Goal: Navigation & Orientation: Understand site structure

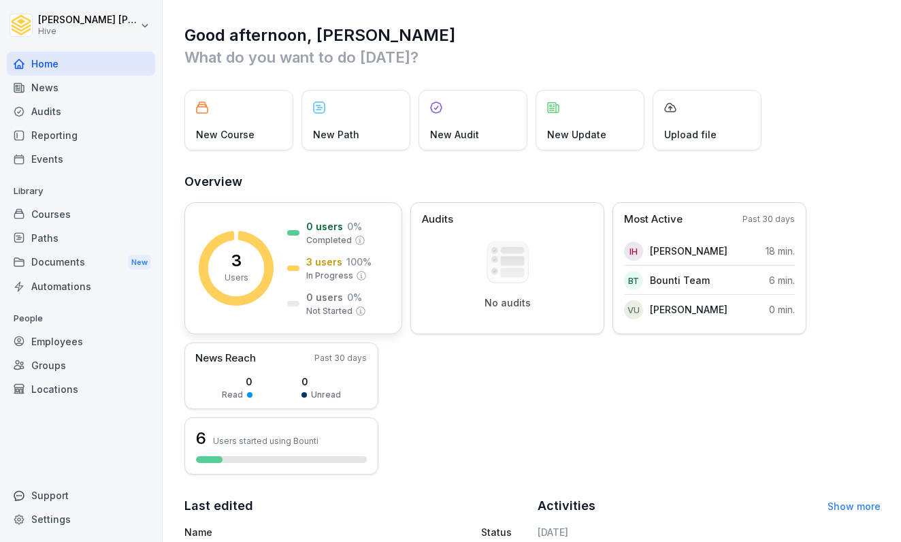
click at [325, 264] on p "3 users" at bounding box center [324, 262] width 36 height 14
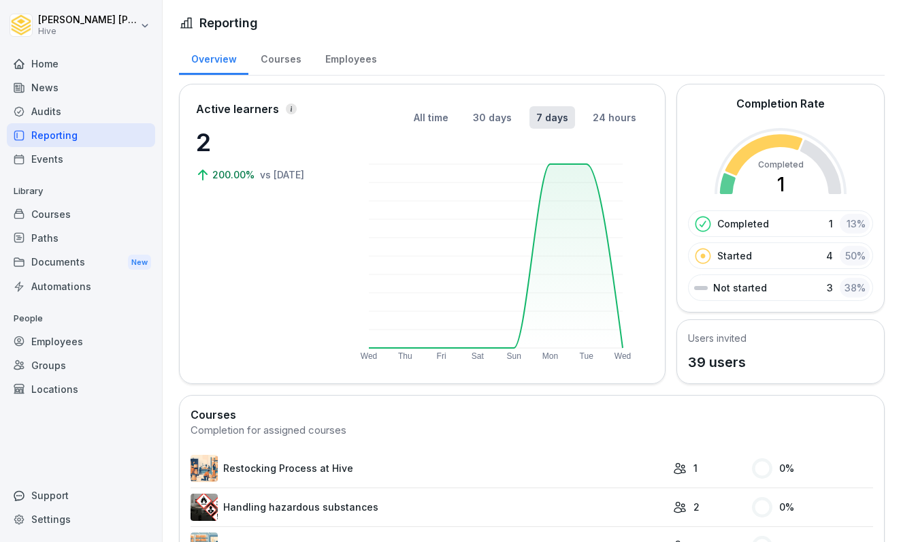
click at [570, 157] on rect at bounding box center [496, 255] width 295 height 211
click at [24, 59] on icon at bounding box center [19, 64] width 11 height 11
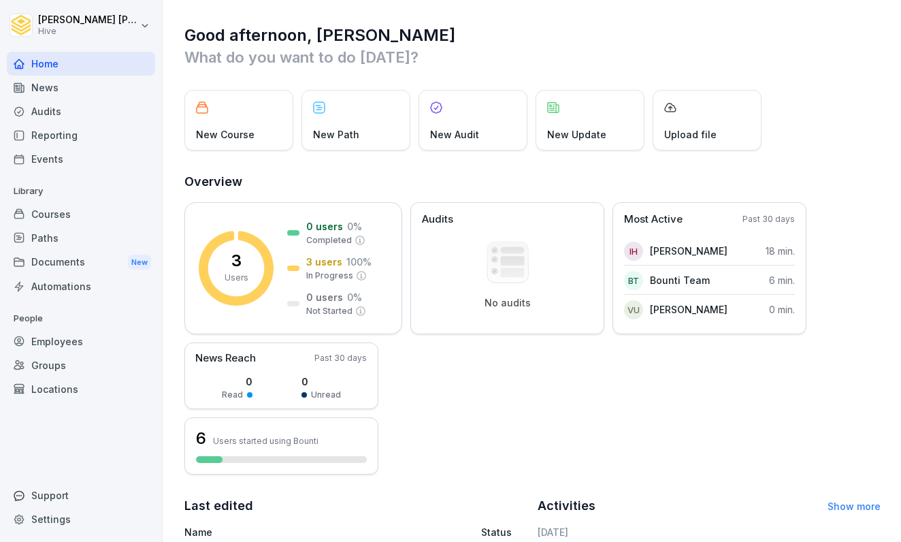
click at [98, 340] on div "Employees" at bounding box center [81, 342] width 148 height 24
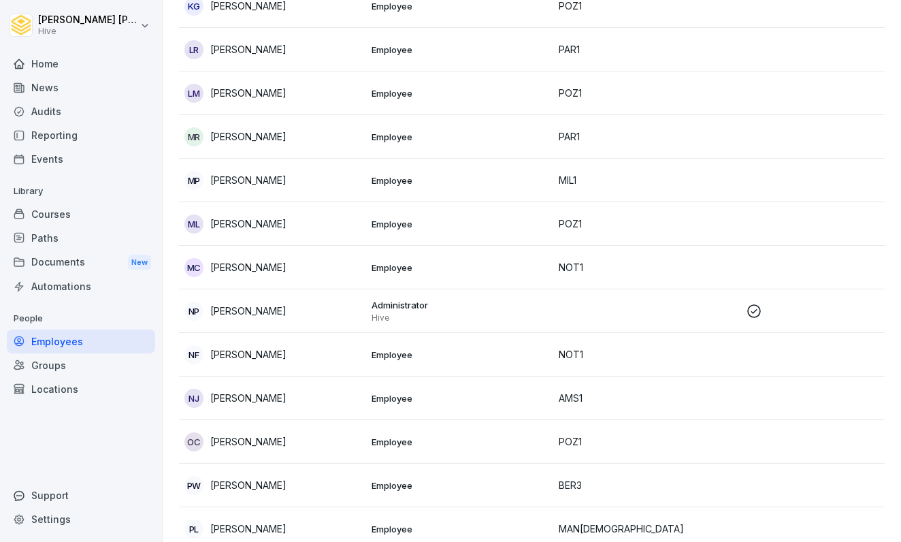
scroll to position [916, 0]
click at [80, 263] on div "Documents New" at bounding box center [81, 262] width 148 height 25
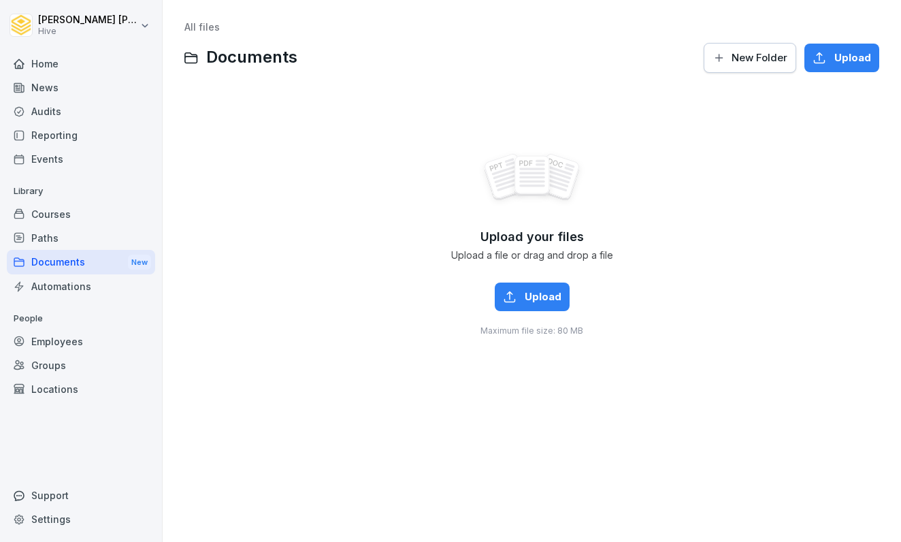
click at [64, 95] on div "News" at bounding box center [81, 88] width 148 height 24
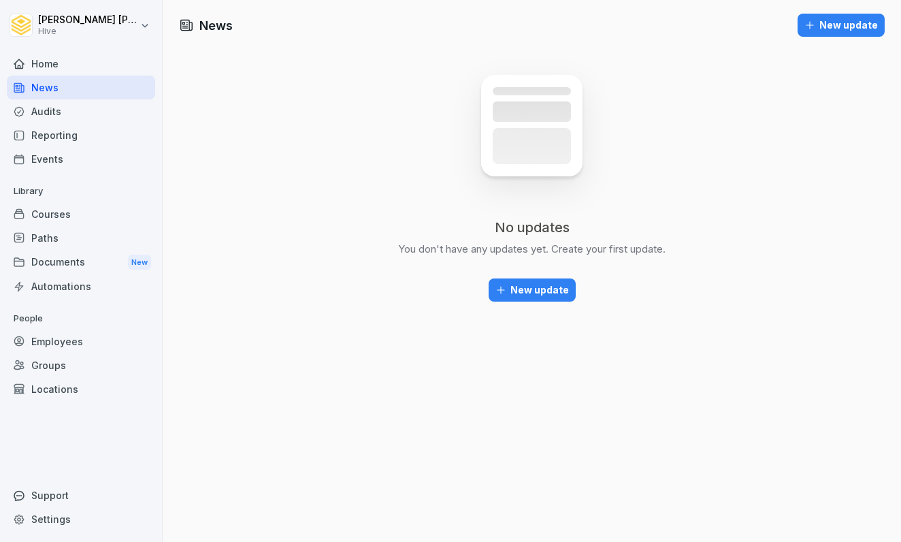
click at [75, 60] on div "Home" at bounding box center [81, 64] width 148 height 24
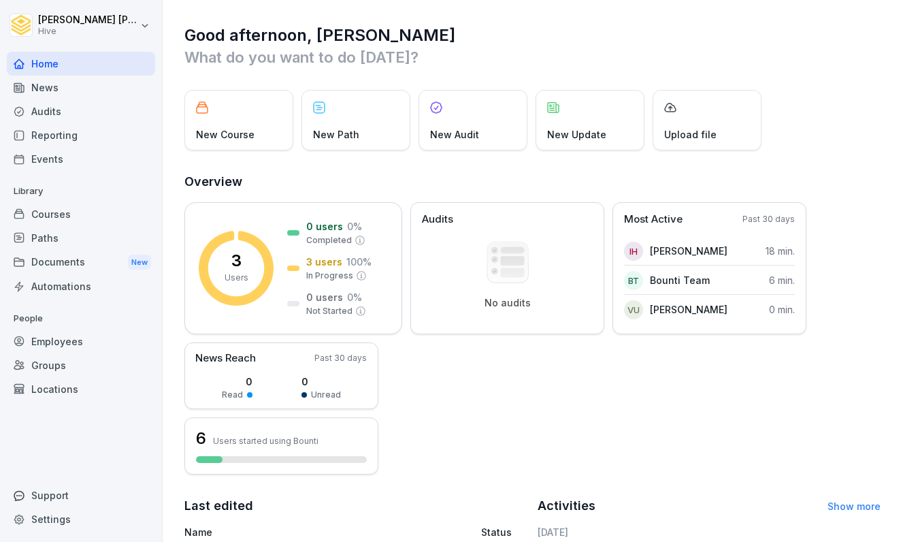
click at [562, 118] on div "New Update" at bounding box center [590, 120] width 109 height 61
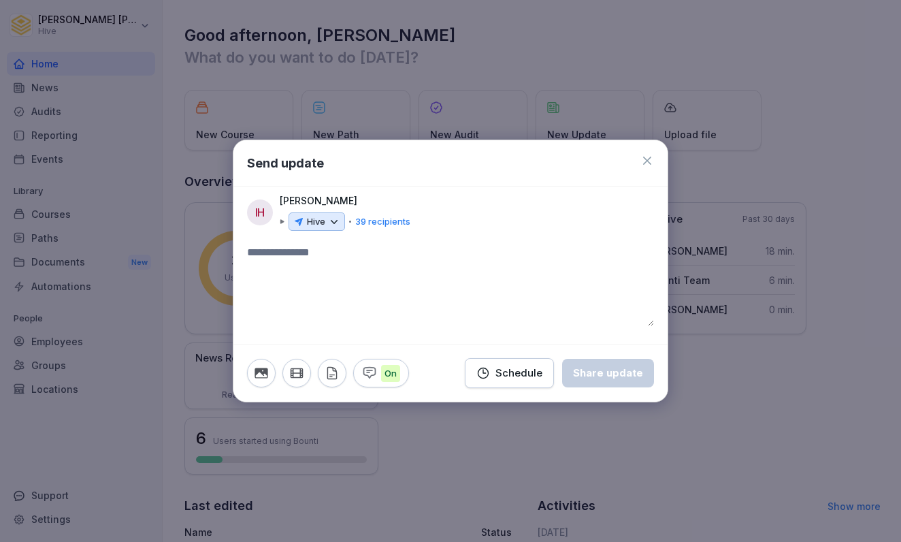
click at [336, 223] on icon at bounding box center [334, 222] width 12 height 12
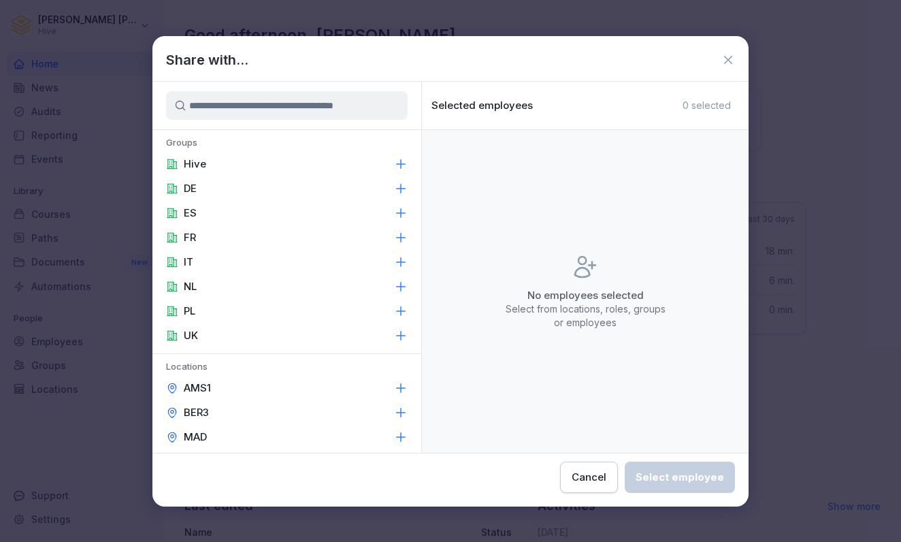
click at [731, 65] on icon at bounding box center [729, 60] width 14 height 14
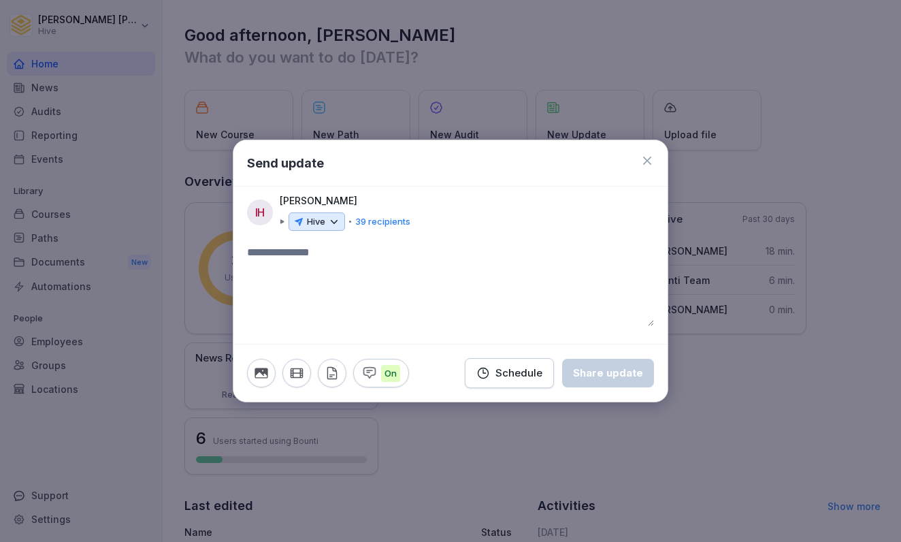
click at [371, 255] on textarea at bounding box center [450, 285] width 407 height 82
type textarea "**********"
drag, startPoint x: 371, startPoint y: 256, endPoint x: 650, endPoint y: 163, distance: 293.7
click at [650, 163] on icon at bounding box center [647, 161] width 8 height 8
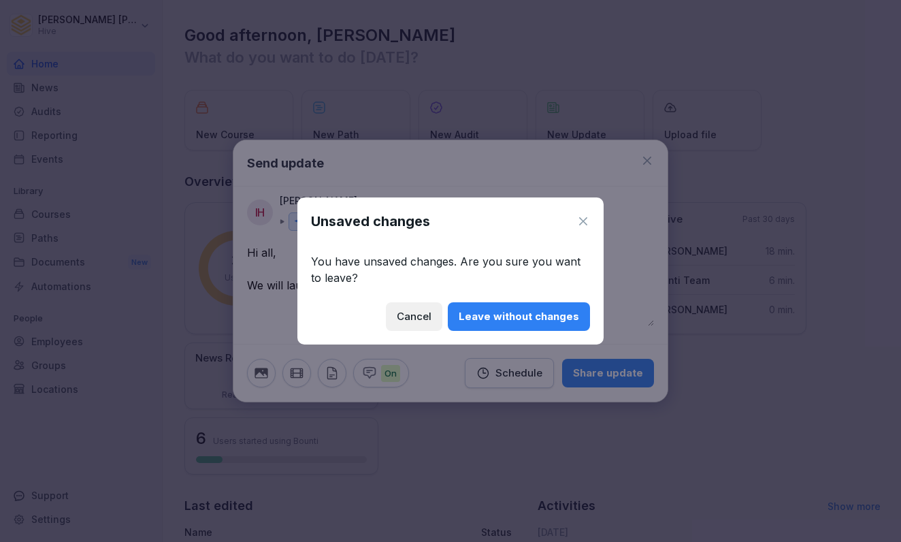
click at [485, 319] on div "Leave without changes" at bounding box center [519, 316] width 121 height 15
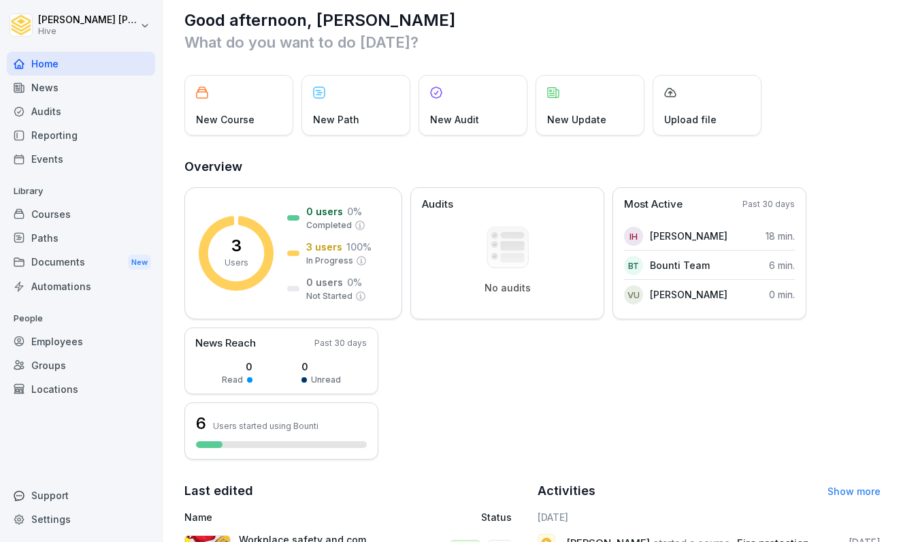
scroll to position [16, 0]
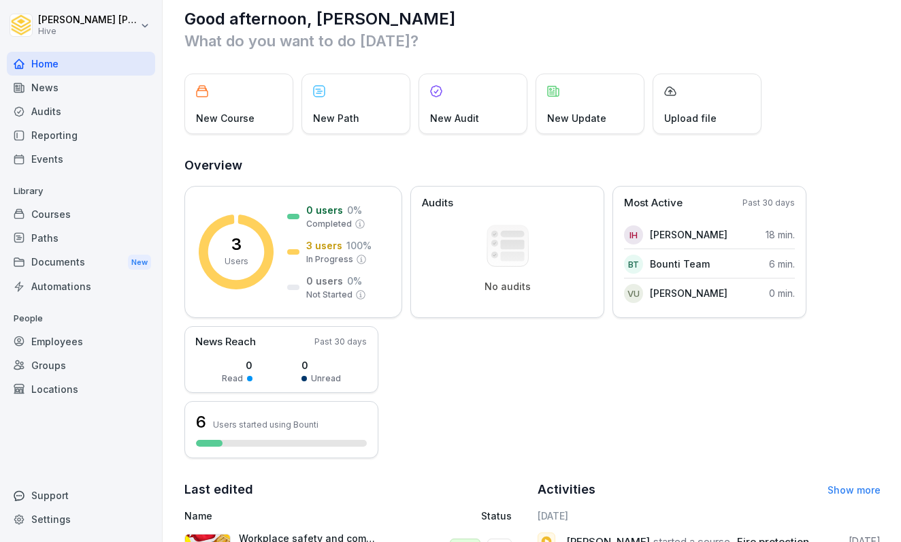
click at [54, 215] on div "Courses" at bounding box center [81, 214] width 148 height 24
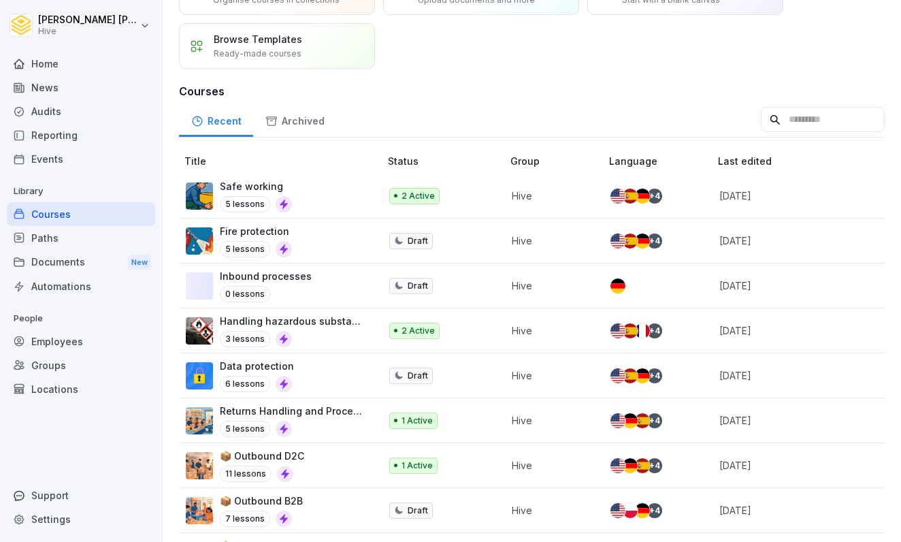
scroll to position [82, 0]
click at [112, 235] on div "Paths" at bounding box center [81, 238] width 148 height 24
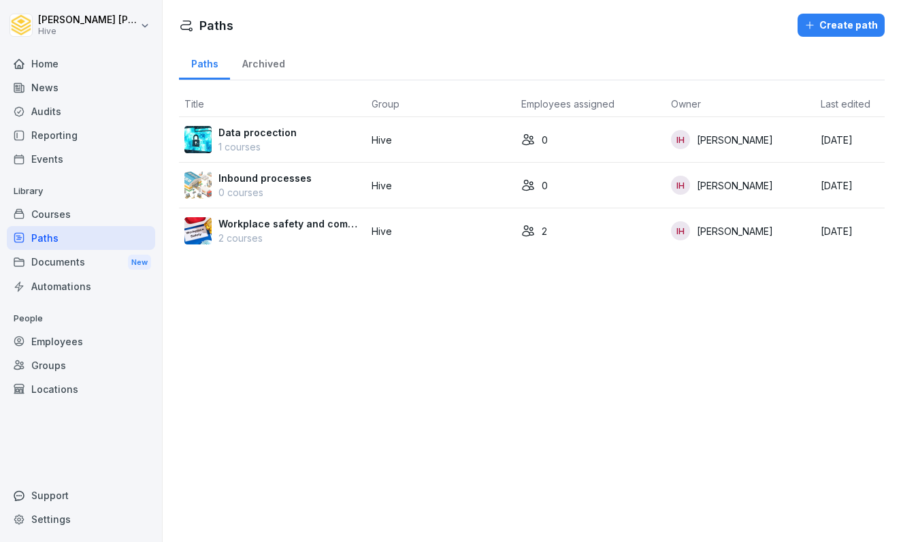
click at [82, 216] on div "Courses" at bounding box center [81, 214] width 148 height 24
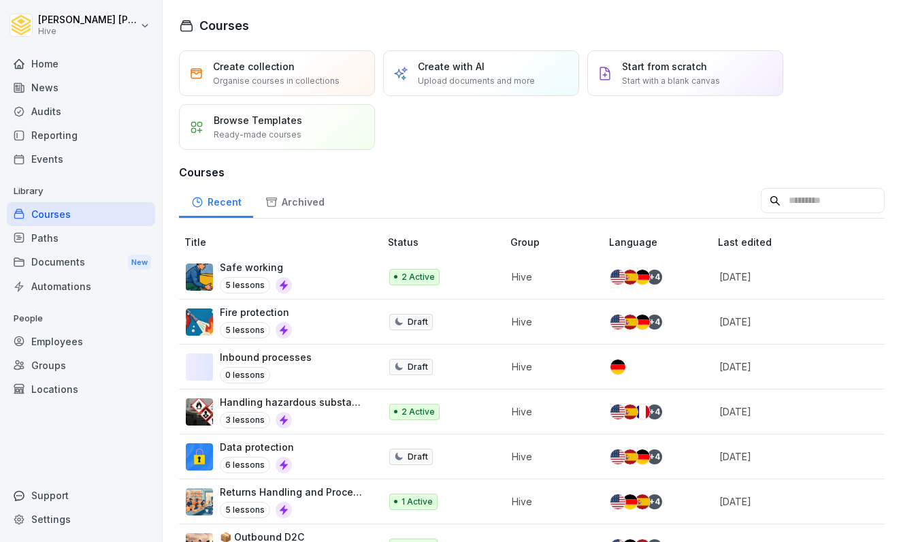
click at [308, 279] on div "Safe working 5 lessons" at bounding box center [276, 276] width 180 height 33
click at [42, 132] on div "Reporting" at bounding box center [81, 135] width 148 height 24
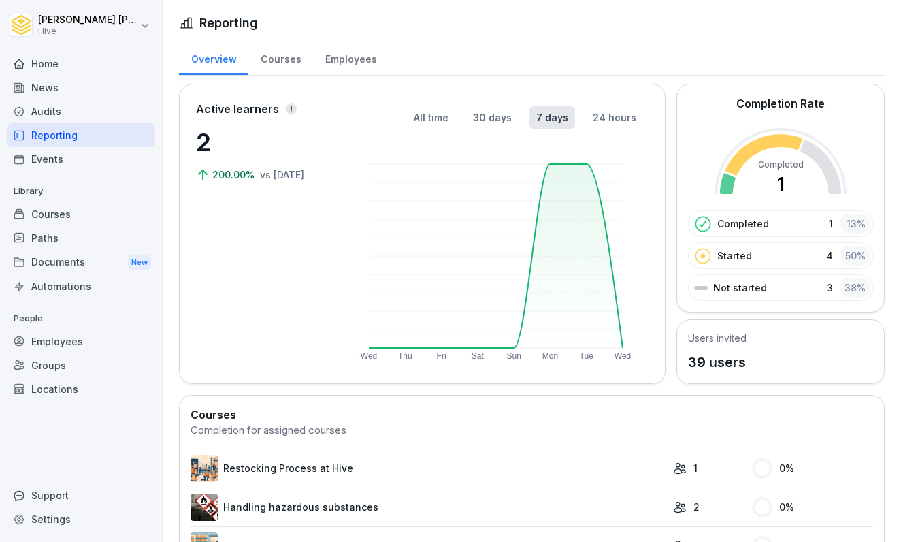
click at [52, 84] on div "News" at bounding box center [81, 88] width 148 height 24
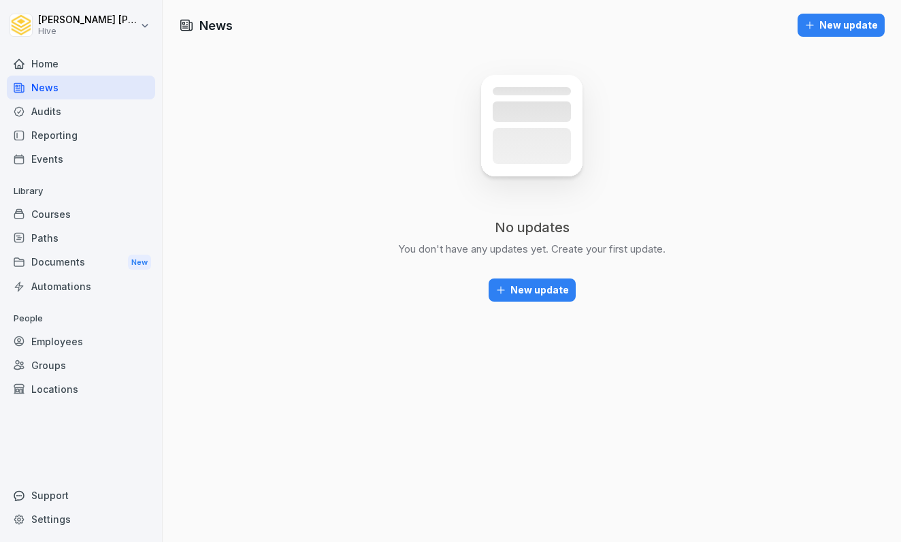
click at [53, 61] on div "Home" at bounding box center [81, 64] width 148 height 24
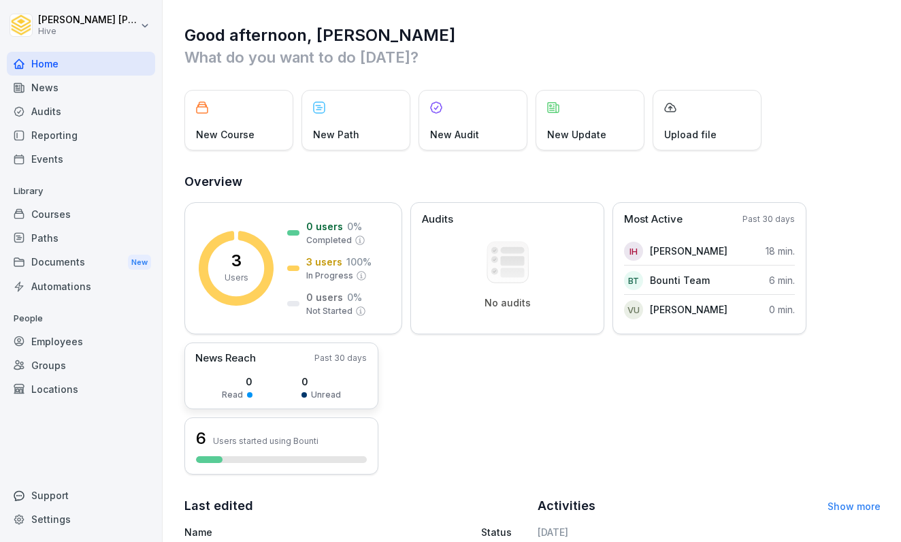
scroll to position [43, 0]
